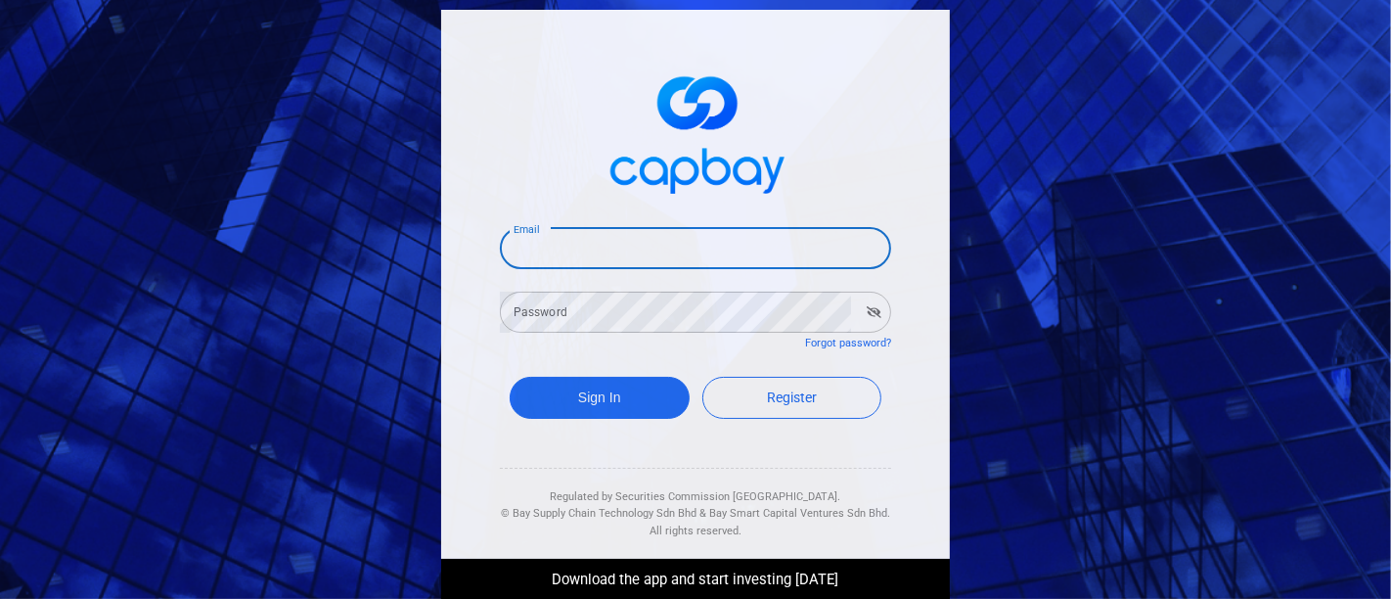
click at [662, 261] on input "Email" at bounding box center [695, 248] width 391 height 41
type input "[EMAIL_ADDRESS][DOMAIN_NAME]"
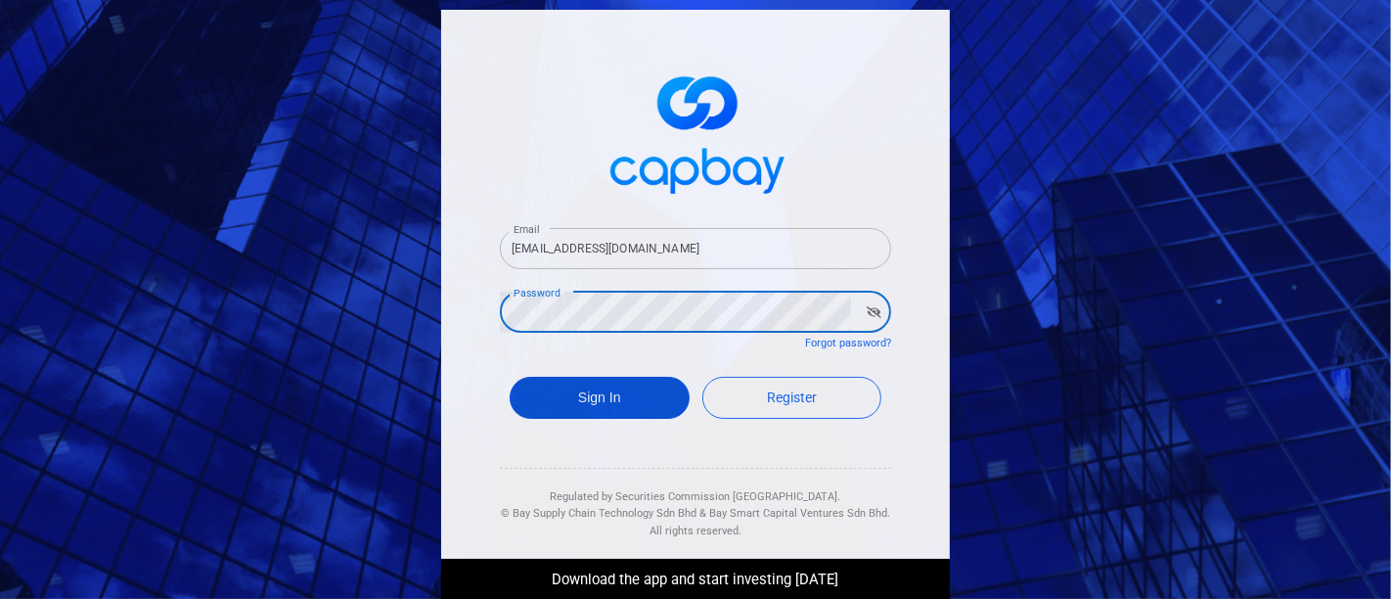
click at [611, 399] on button "Sign In" at bounding box center [600, 398] width 180 height 42
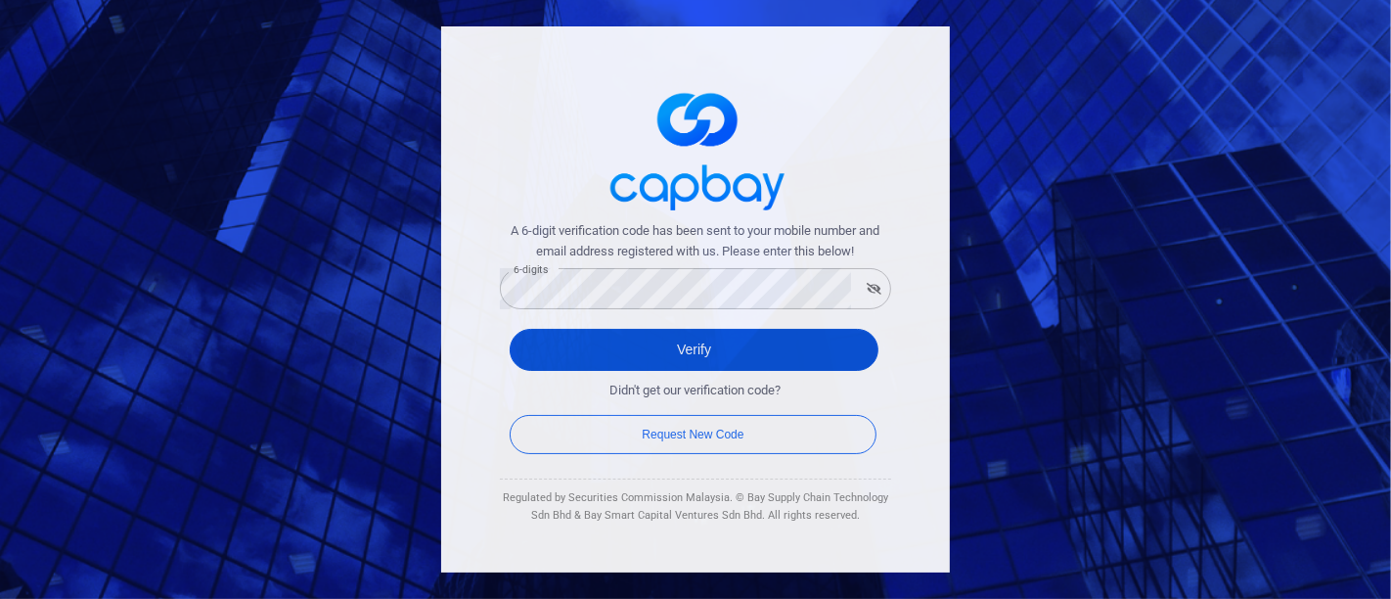
click at [600, 344] on button "Verify" at bounding box center [694, 350] width 369 height 42
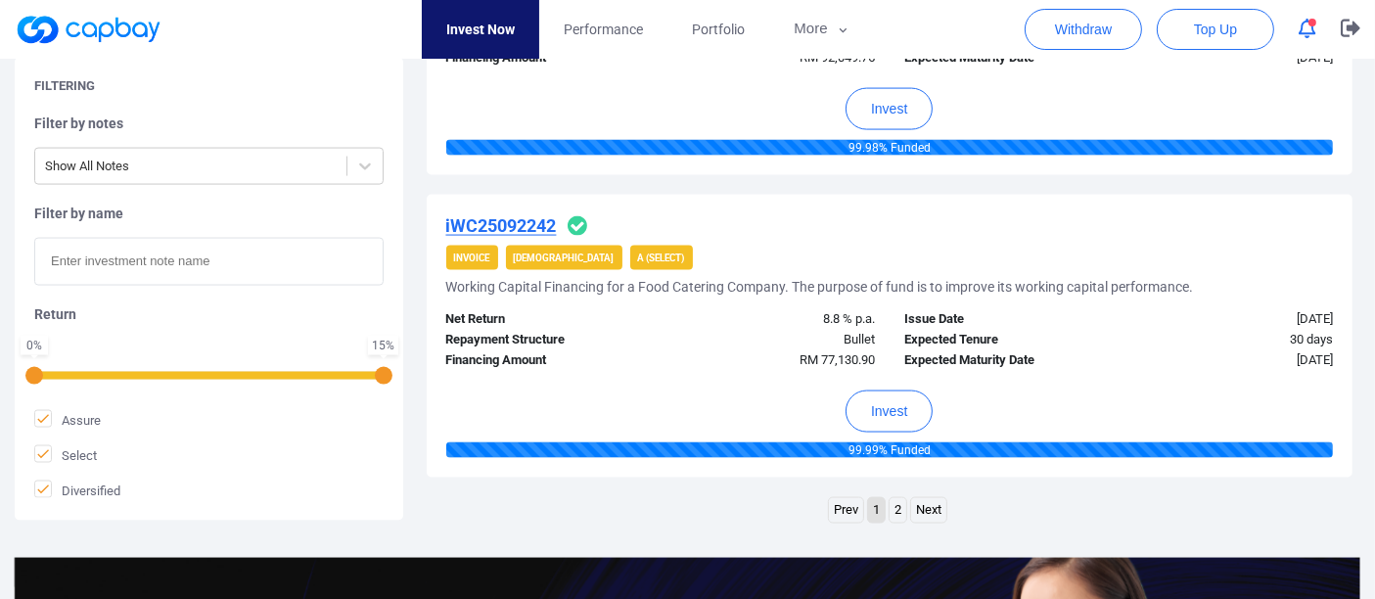
scroll to position [3044, 0]
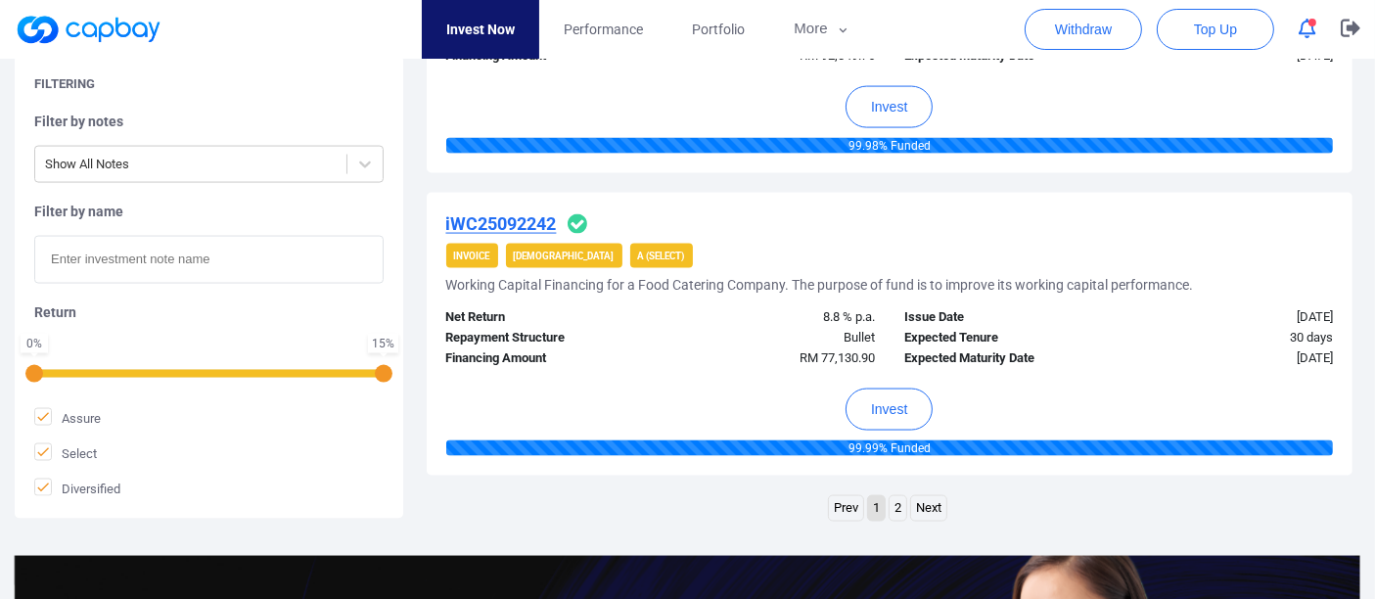
click at [899, 498] on link "2" at bounding box center [897, 508] width 17 height 24
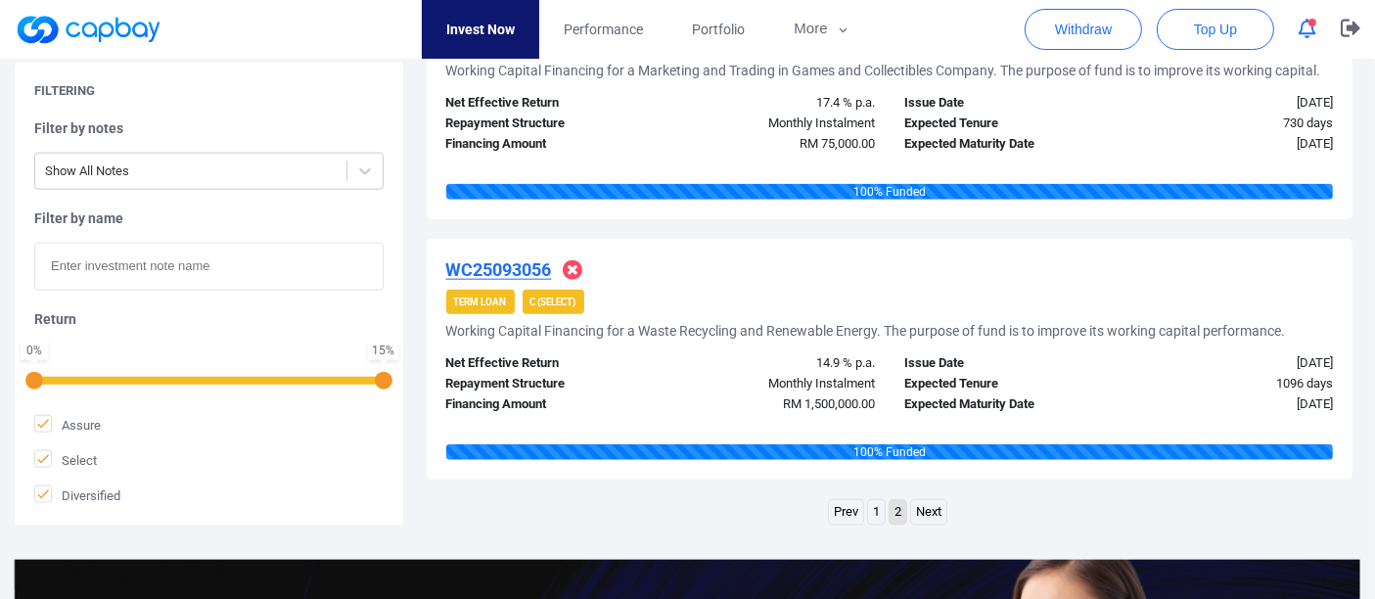
scroll to position [2415, 0]
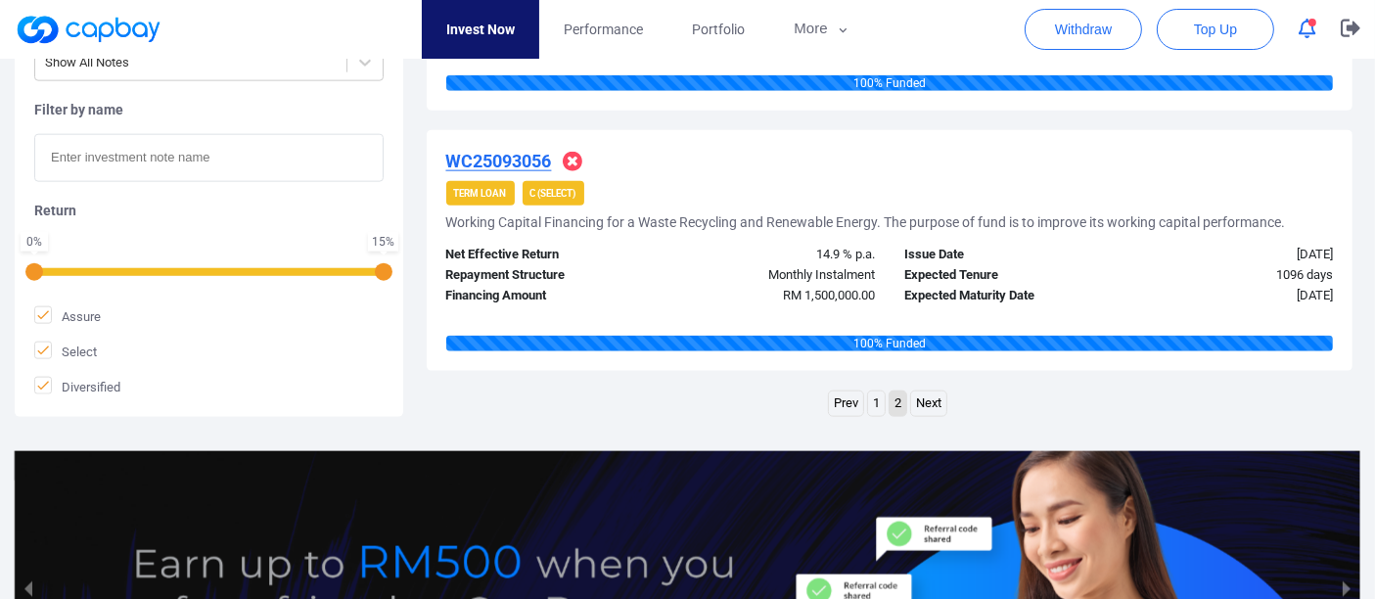
click at [875, 391] on link "1" at bounding box center [876, 403] width 17 height 24
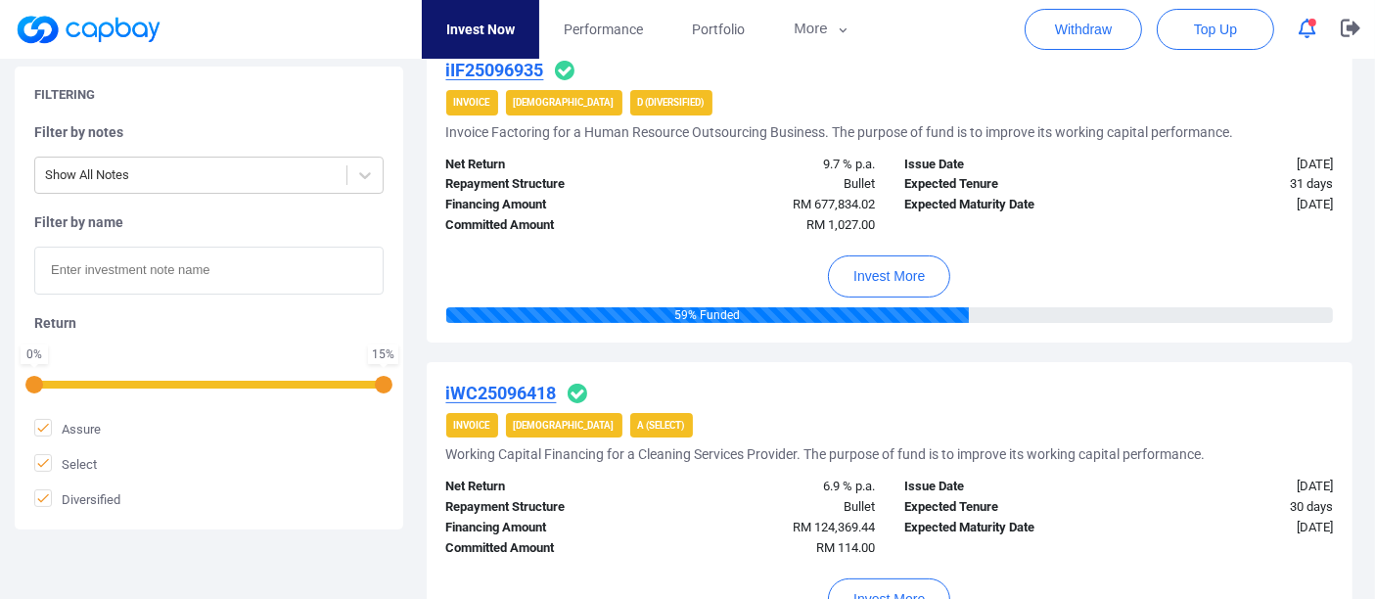
scroll to position [0, 0]
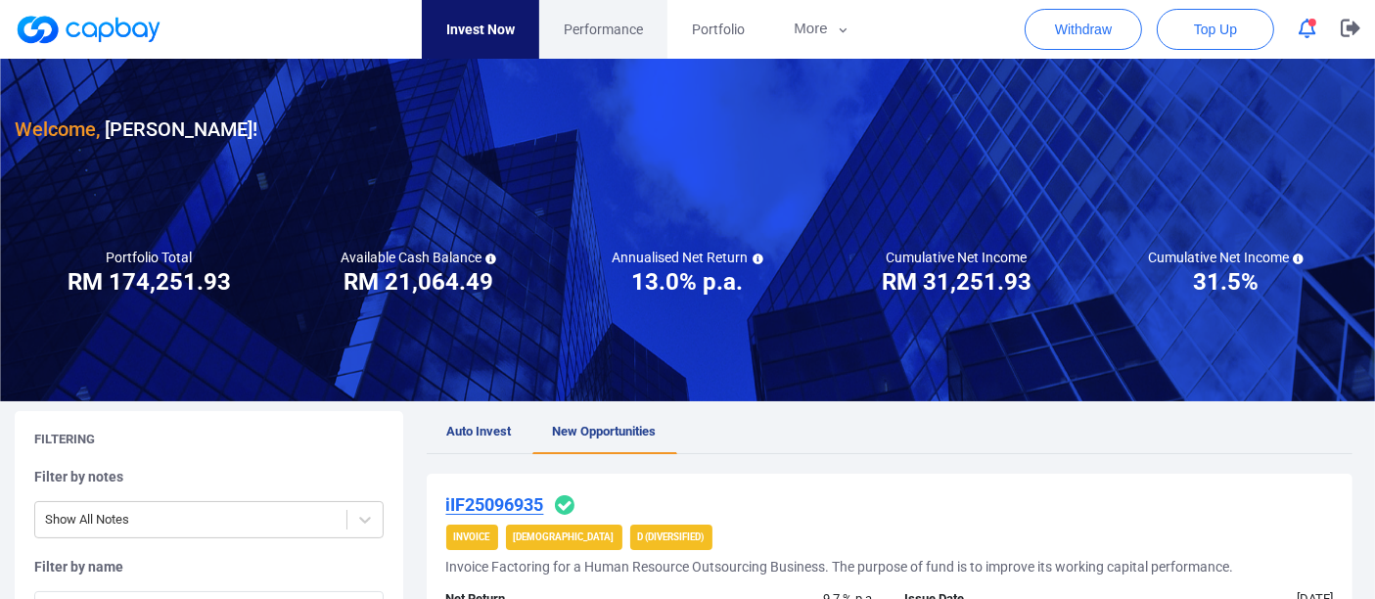
click at [583, 24] on span "Performance" at bounding box center [603, 30] width 79 height 22
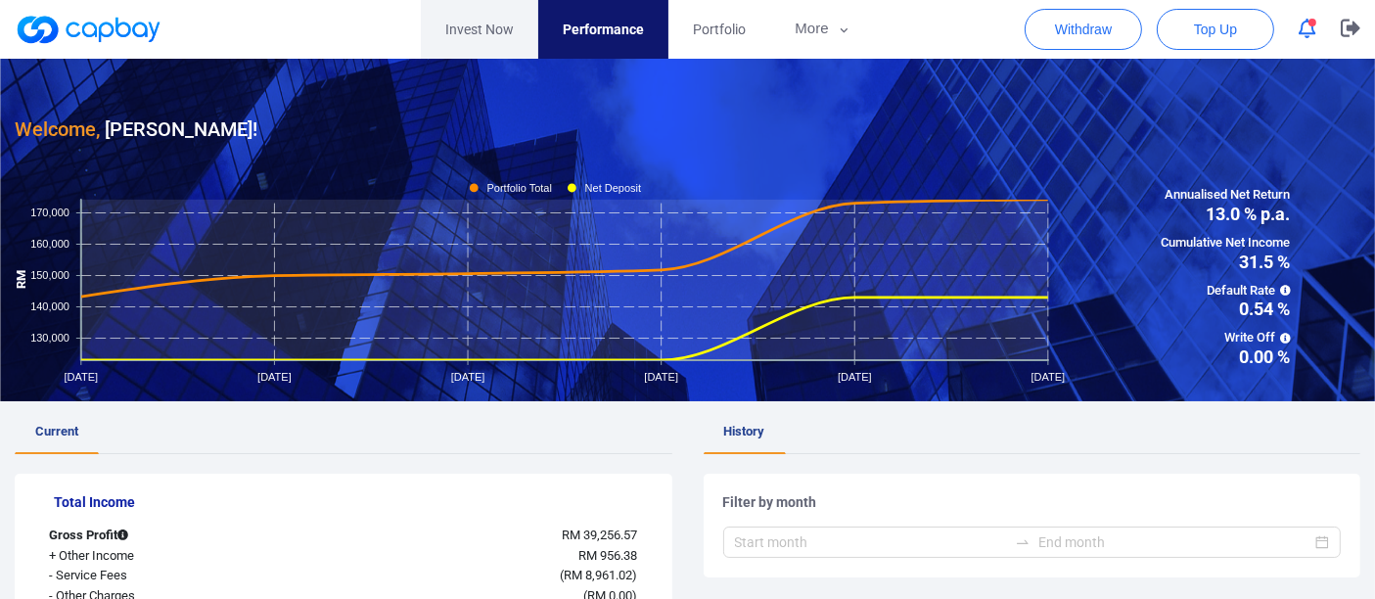
click at [475, 31] on link "Invest Now" at bounding box center [479, 29] width 117 height 59
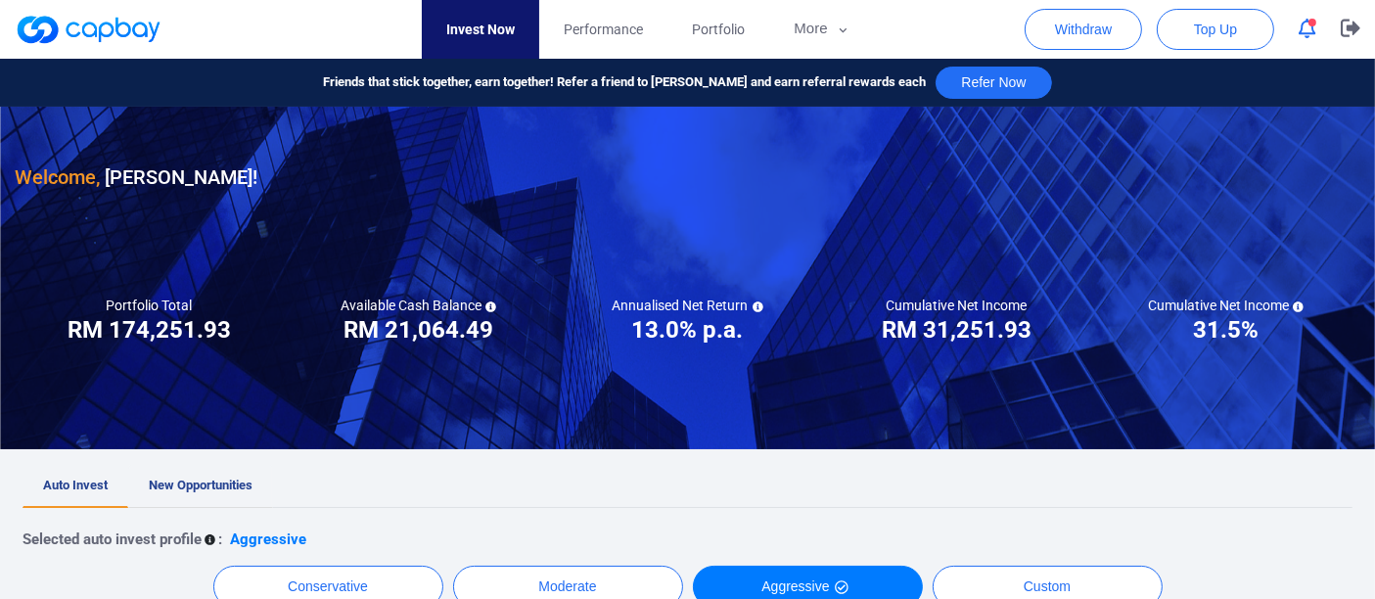
click at [168, 479] on span "New Opportunities" at bounding box center [201, 484] width 104 height 15
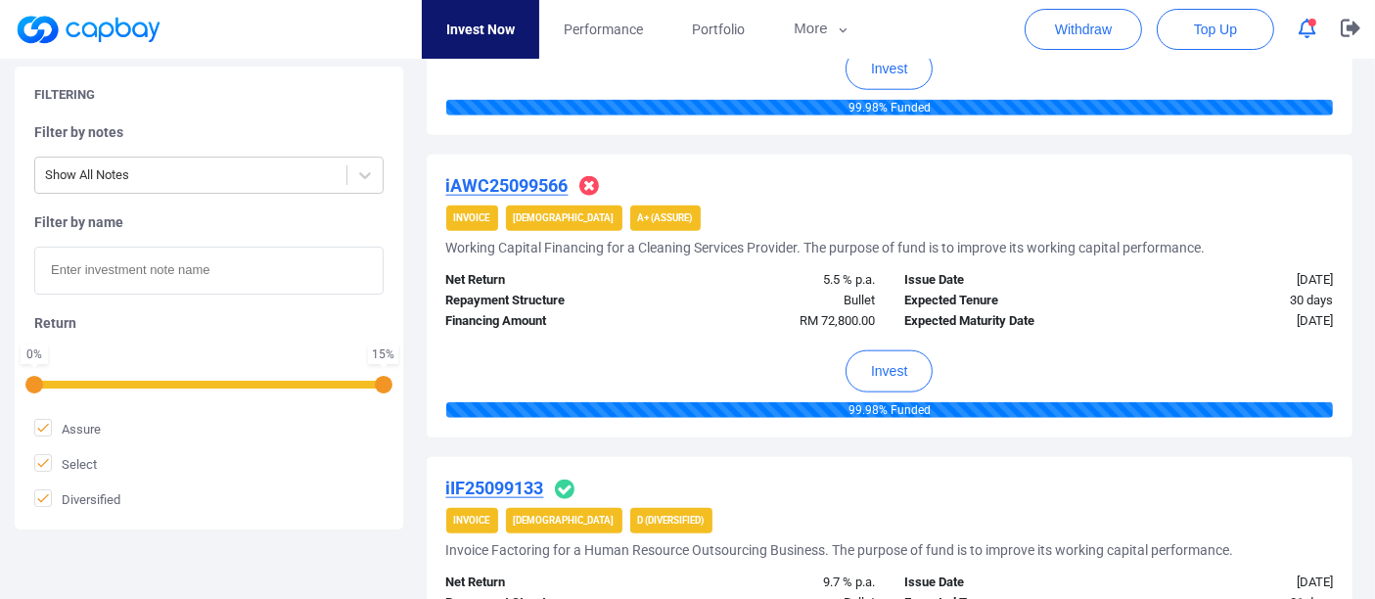
scroll to position [2500, 0]
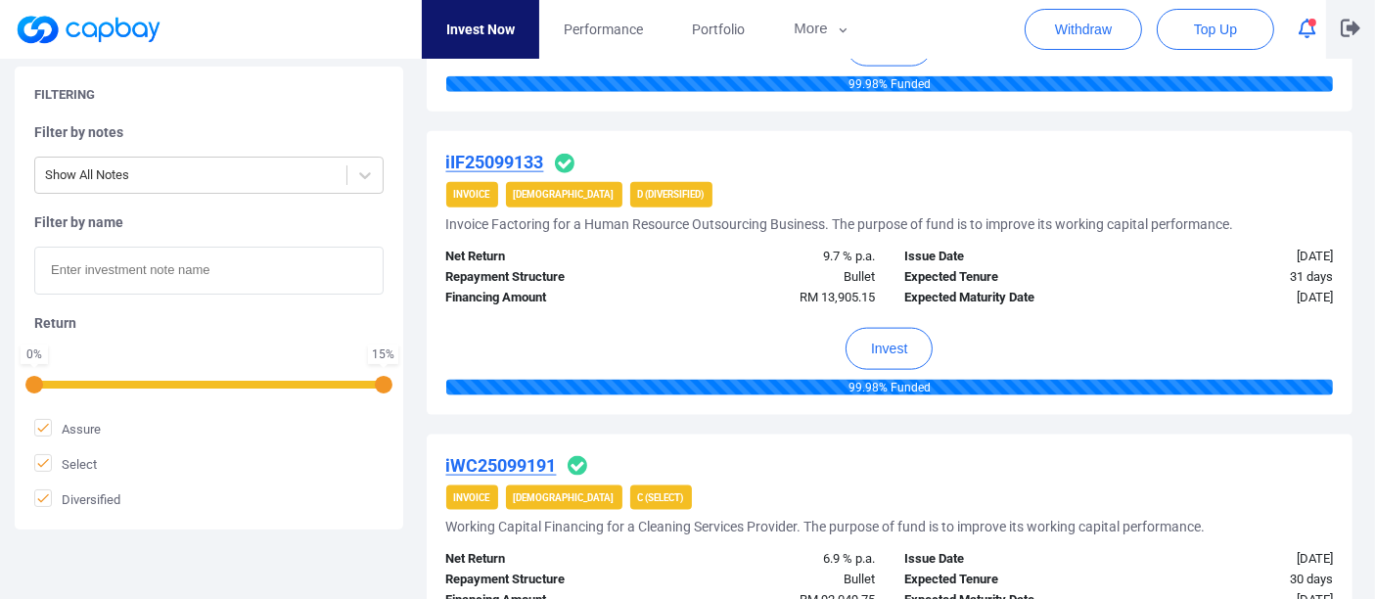
click at [1358, 23] on icon "button" at bounding box center [1350, 28] width 20 height 19
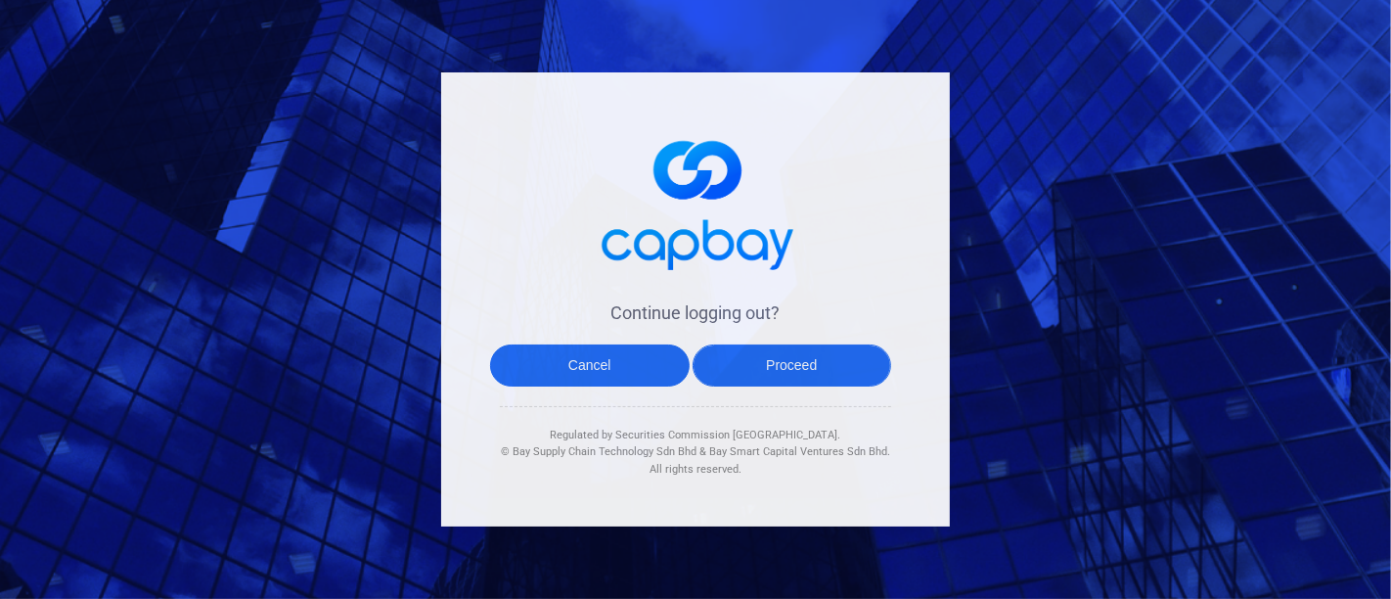
click at [806, 369] on button "Proceed" at bounding box center [793, 365] width 200 height 42
